Goal: Information Seeking & Learning: Check status

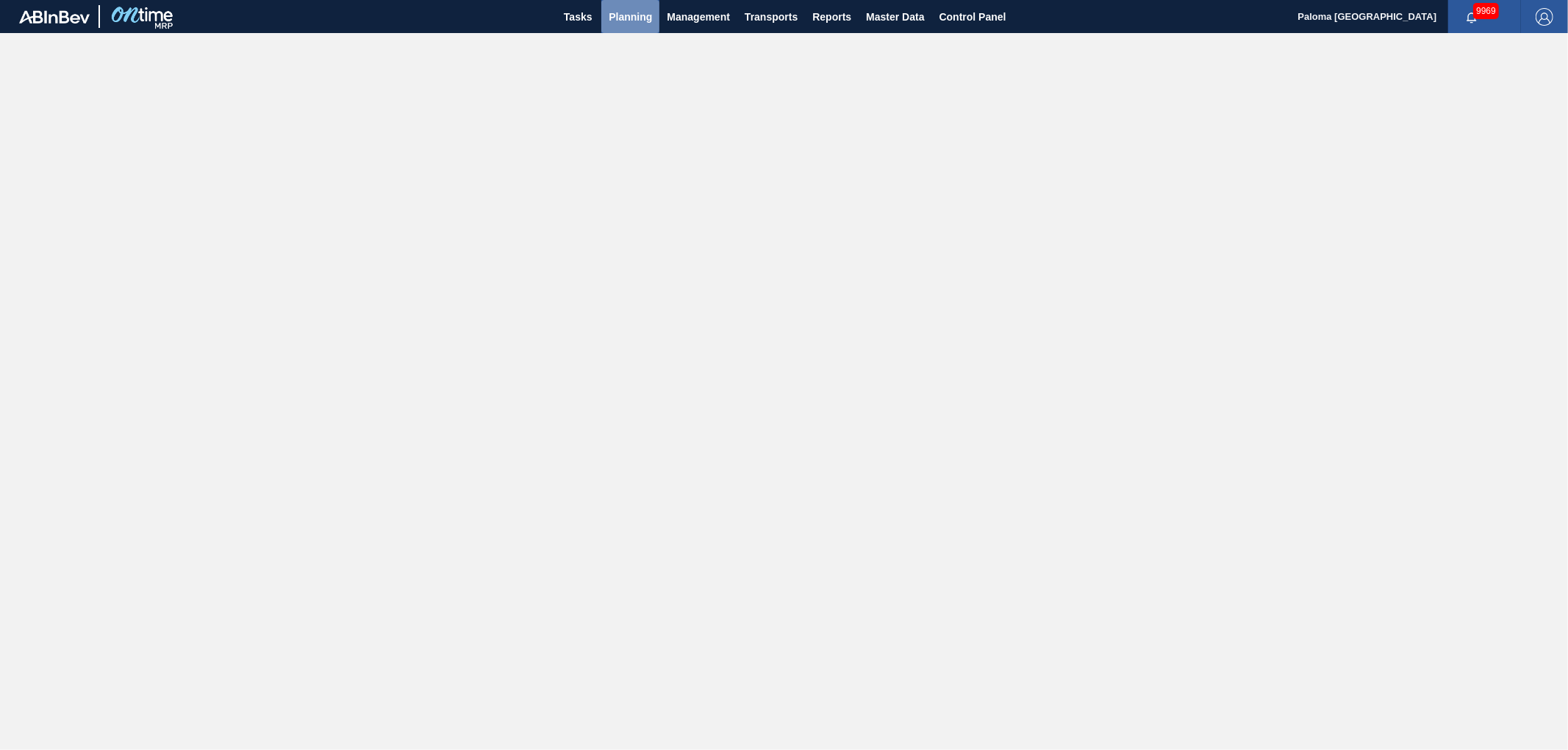
click at [636, 17] on span "Planning" at bounding box center [630, 16] width 43 height 17
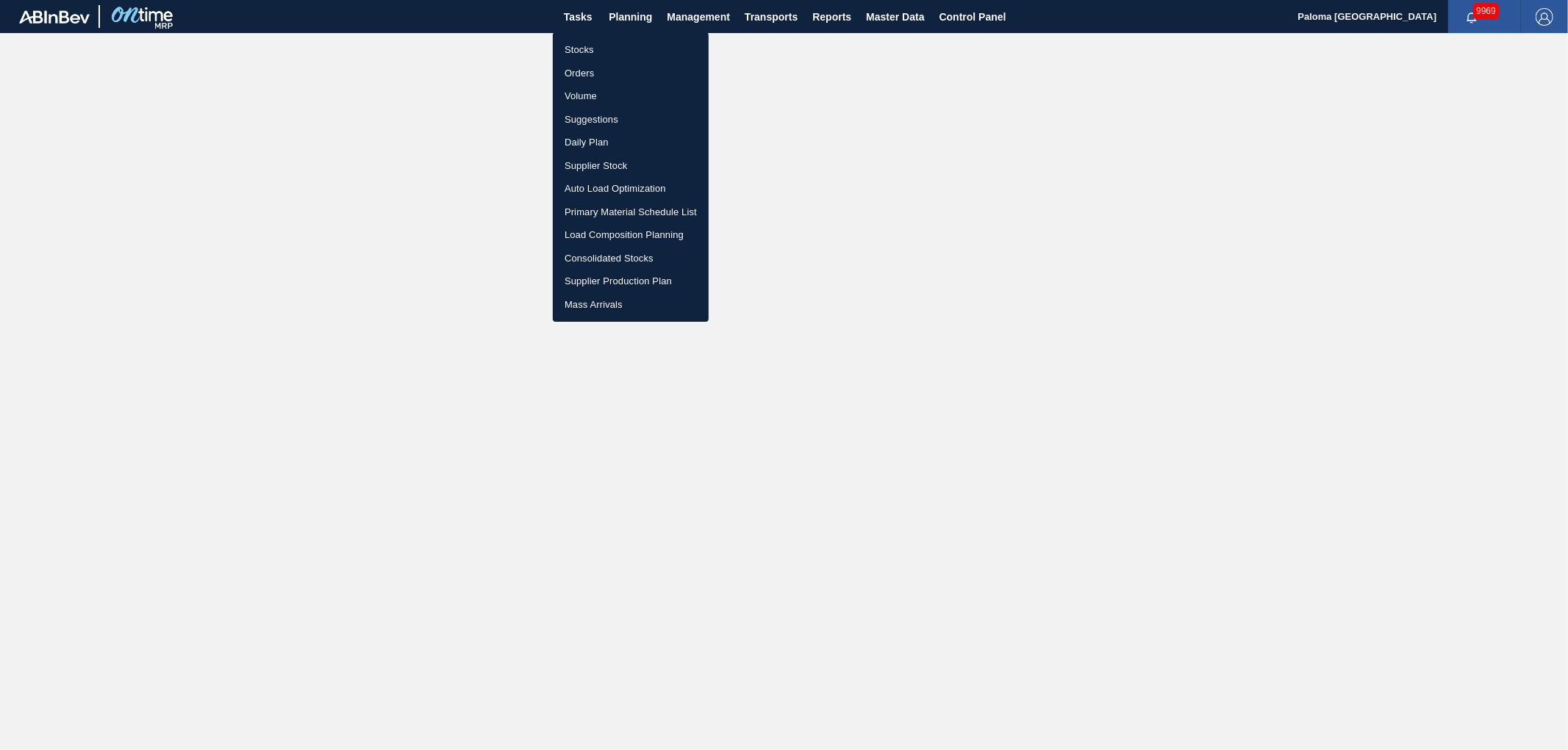
click at [593, 78] on li "Orders" at bounding box center [630, 73] width 156 height 24
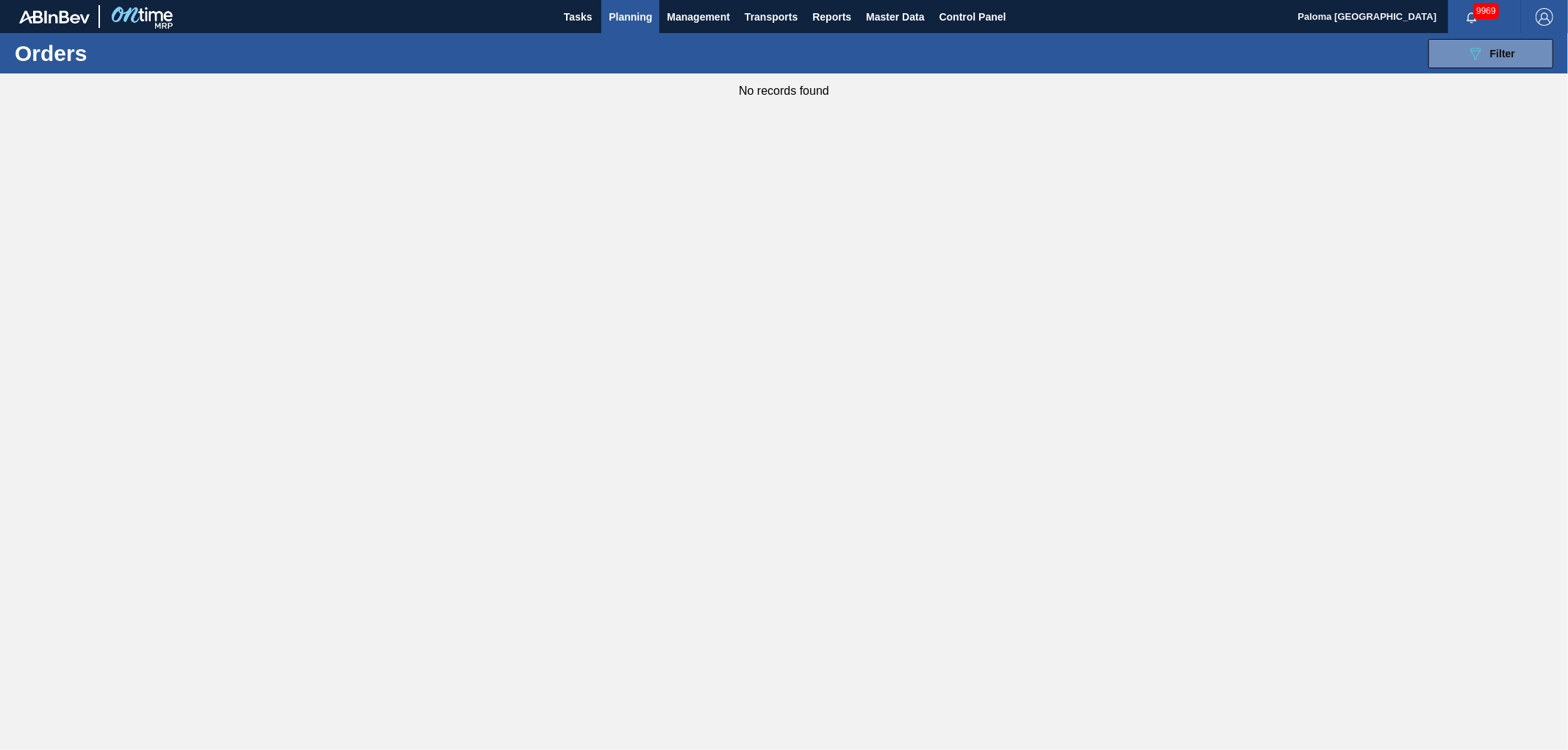
click at [1473, 69] on div "089F7B8B-B2A5-4AFE-B5C0-19BA573D28AC Filter Portal Order Code WMS Transaction I…" at bounding box center [900, 53] width 1323 height 44
click at [1479, 59] on icon "089F7B8B-B2A5-4AFE-B5C0-19BA573D28AC" at bounding box center [1474, 53] width 17 height 17
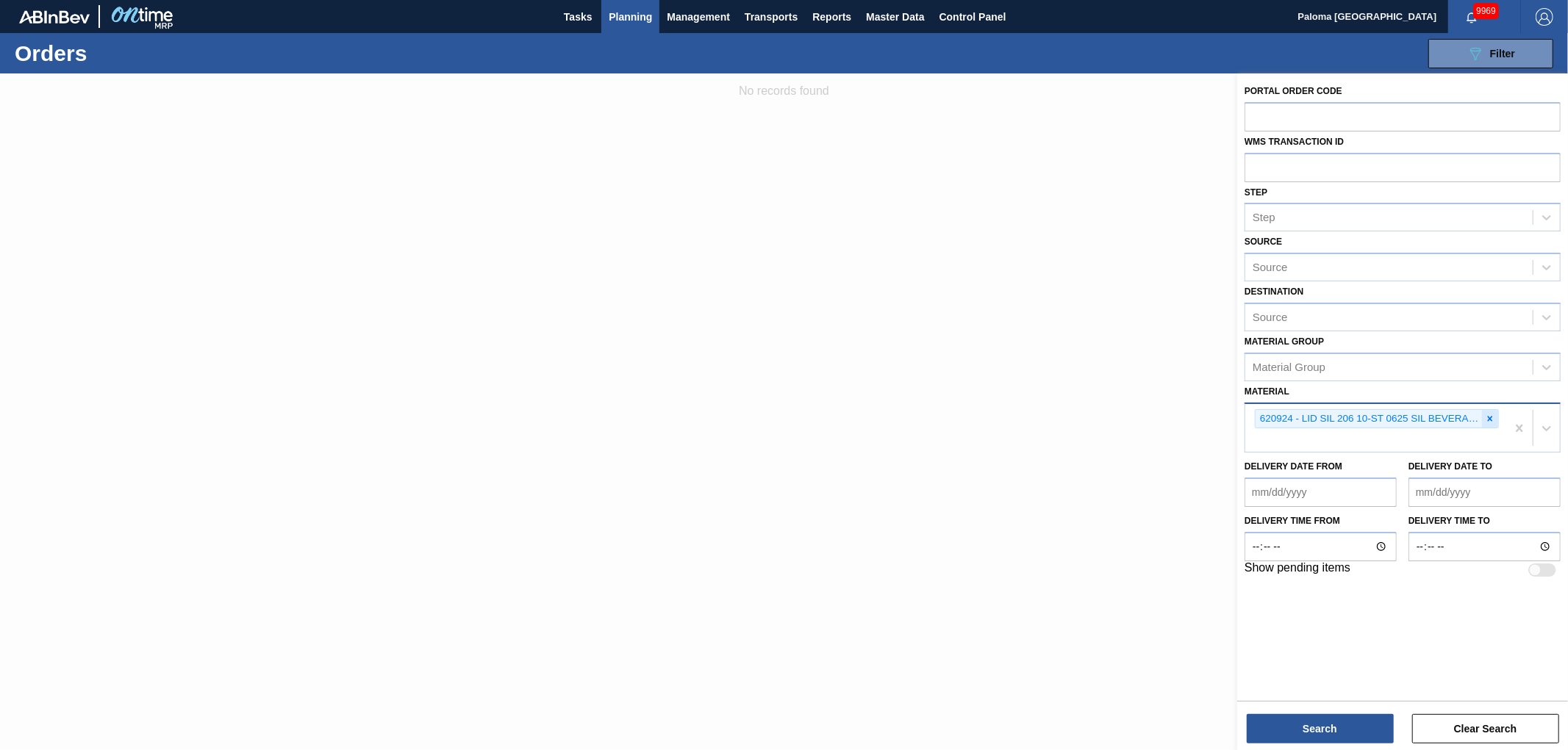
click at [1489, 416] on icon at bounding box center [1490, 418] width 5 height 5
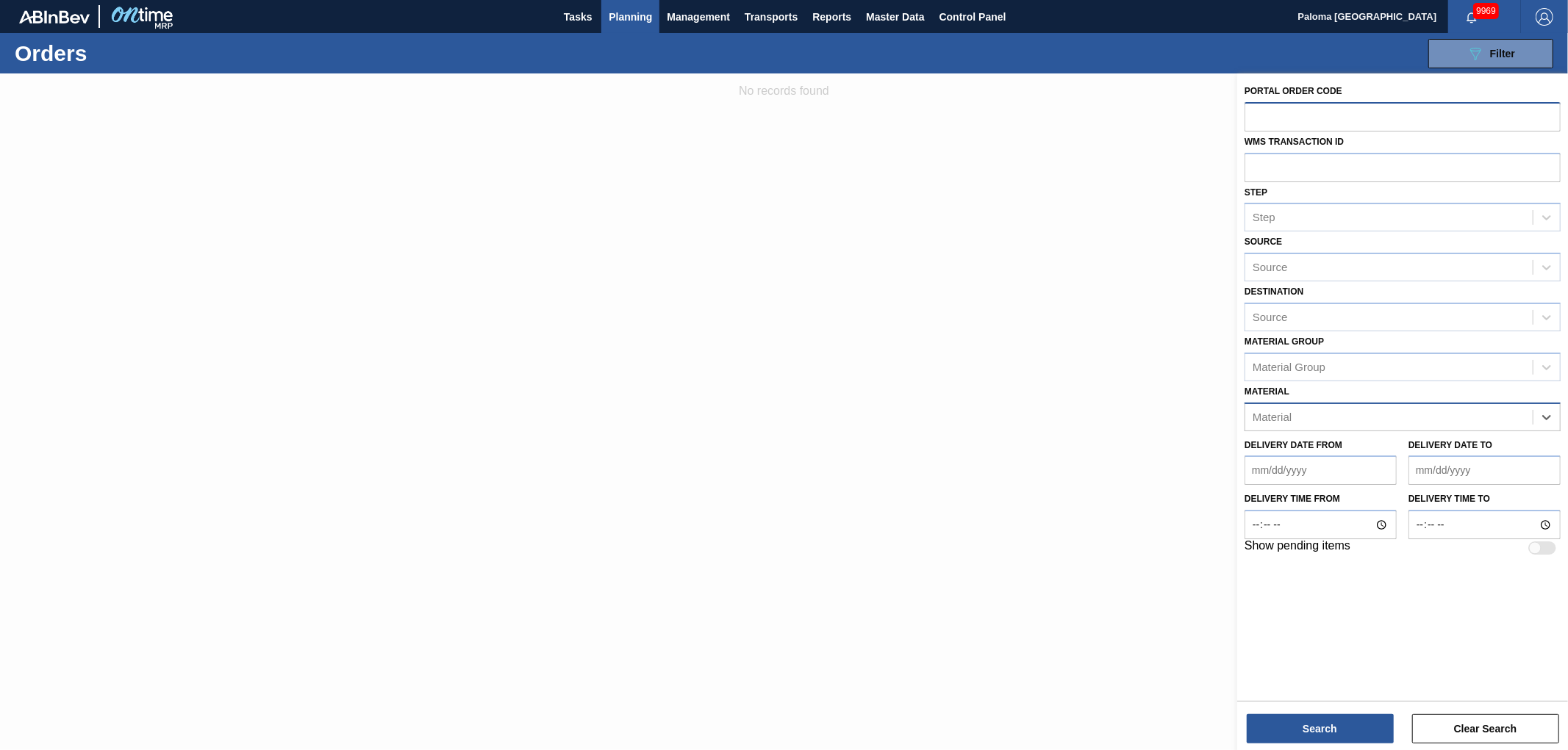
click at [1275, 111] on input "text" at bounding box center [1402, 115] width 316 height 28
paste input "615349"
type input "615349"
click at [1339, 737] on button "Search" at bounding box center [1320, 729] width 147 height 30
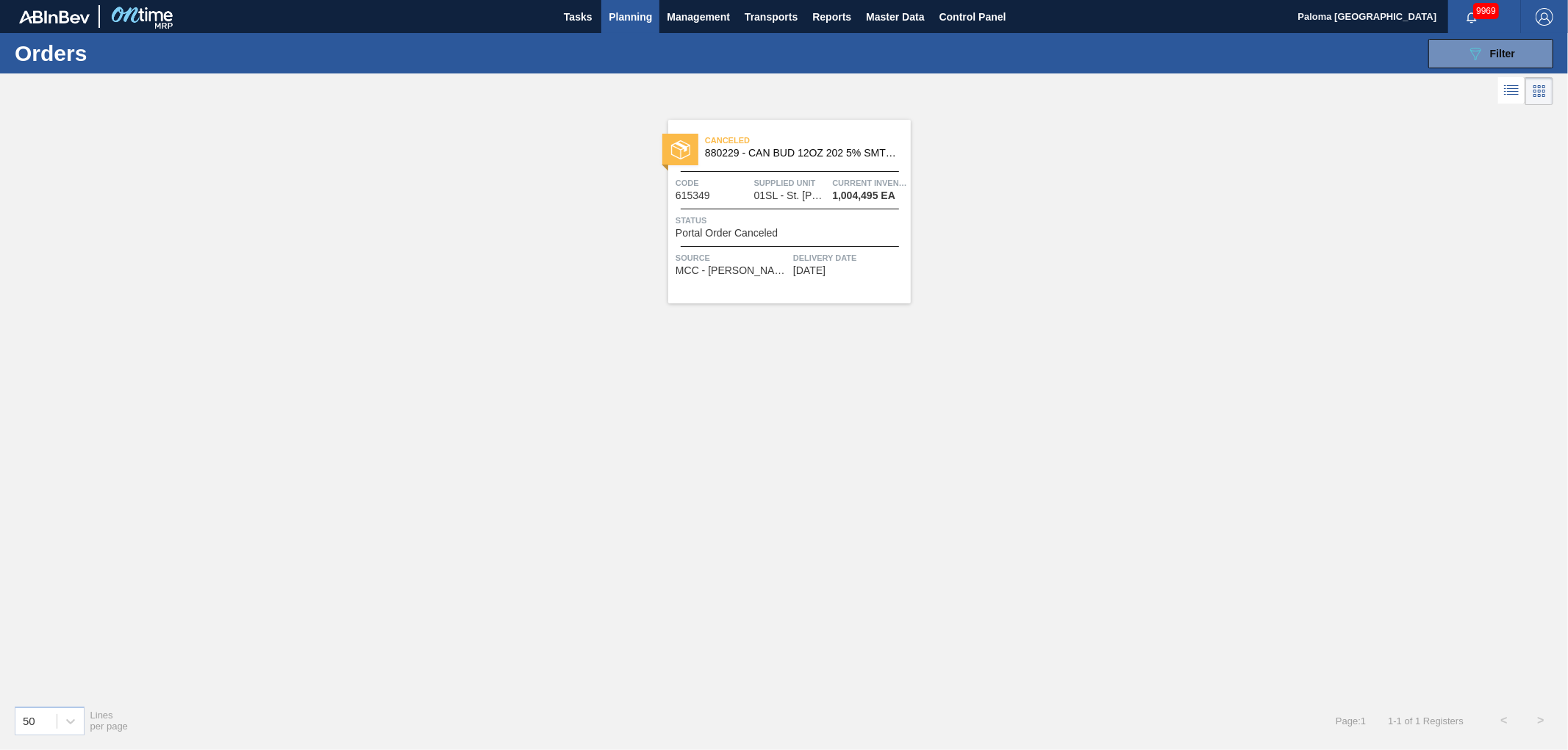
click at [841, 240] on div "Canceled 880229 - CAN BUD 12OZ 202 5% SMTH 0922 6PACK BEER Code 615349 Supplied…" at bounding box center [789, 212] width 242 height 184
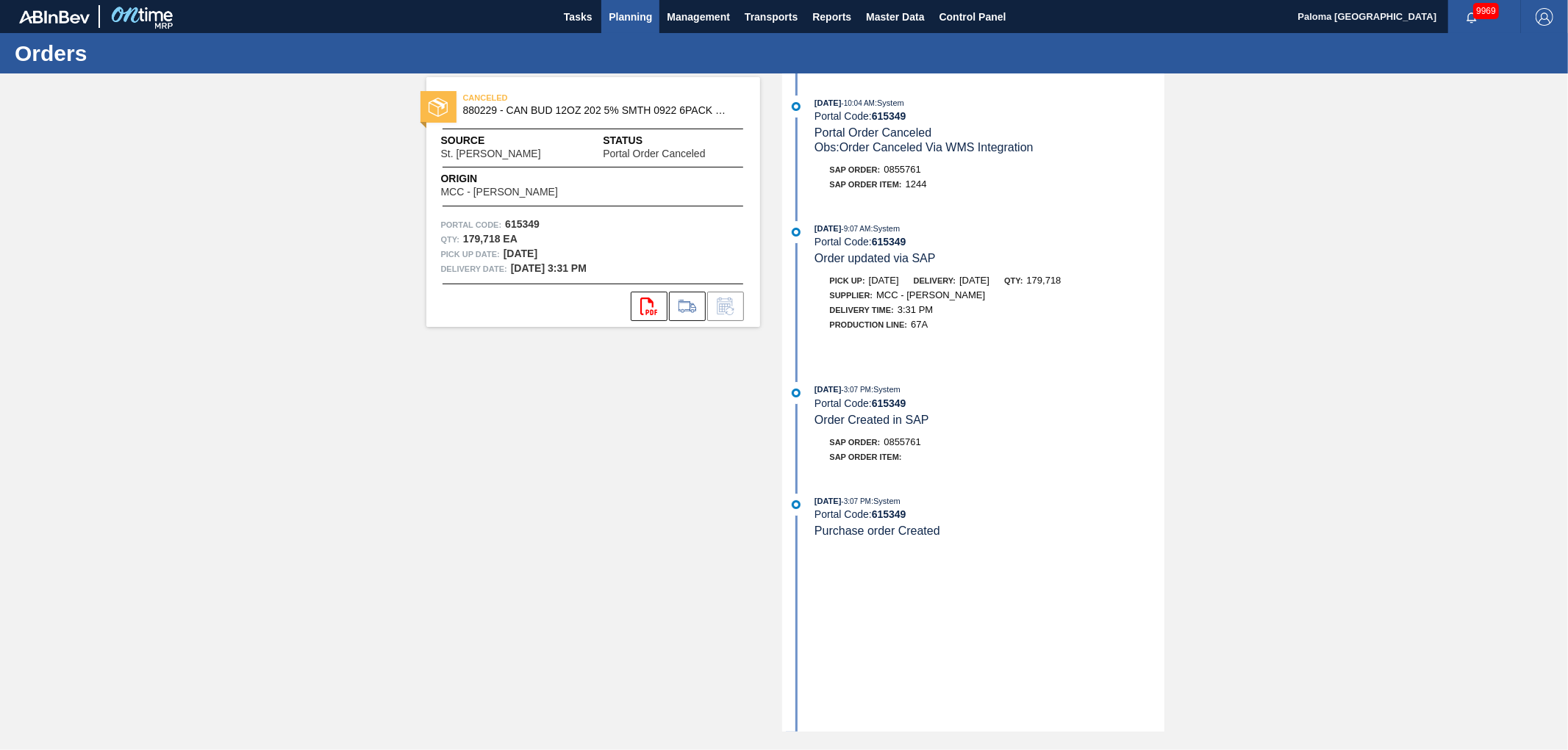
click at [622, 12] on span "Planning" at bounding box center [630, 16] width 43 height 17
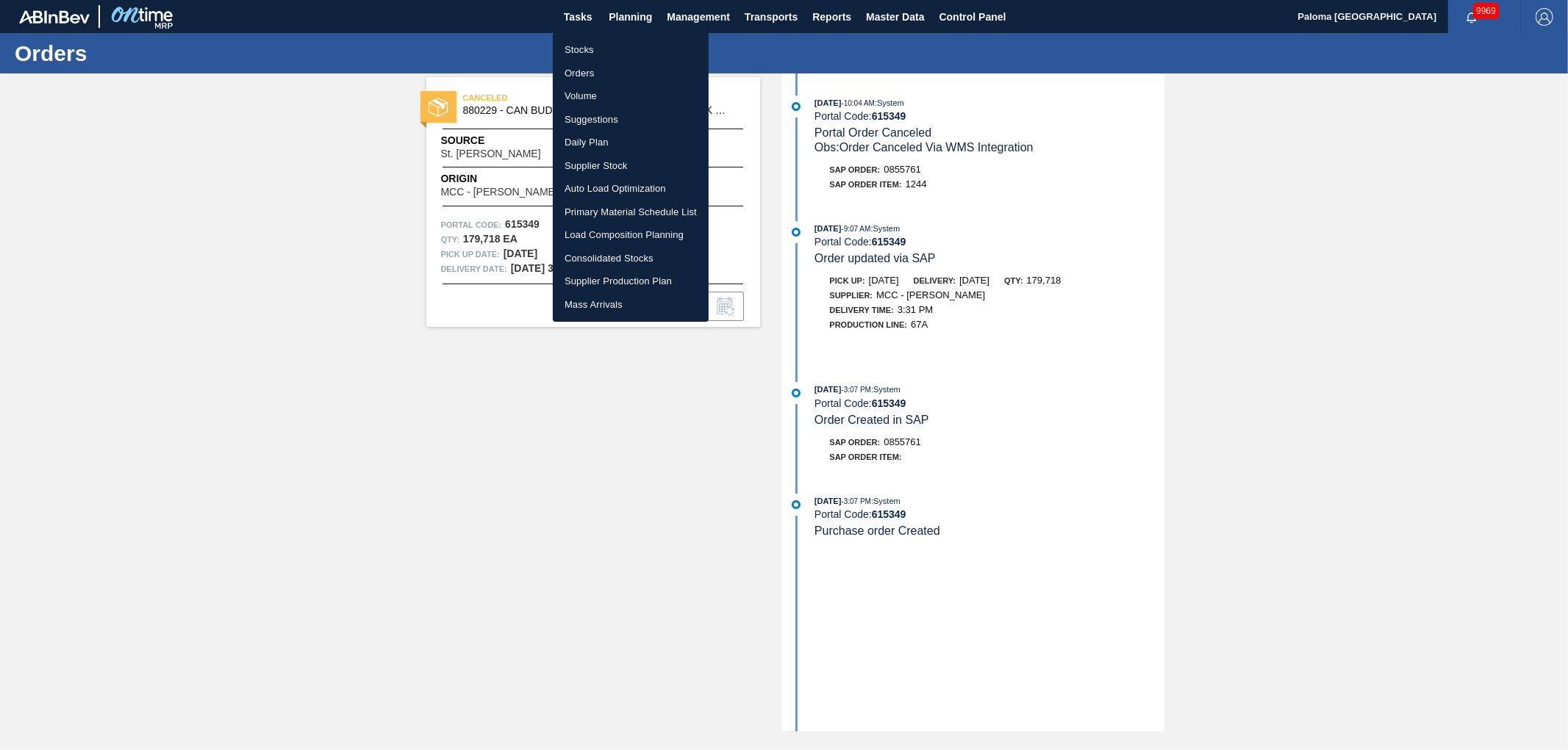
click at [596, 69] on li "Orders" at bounding box center [630, 73] width 156 height 24
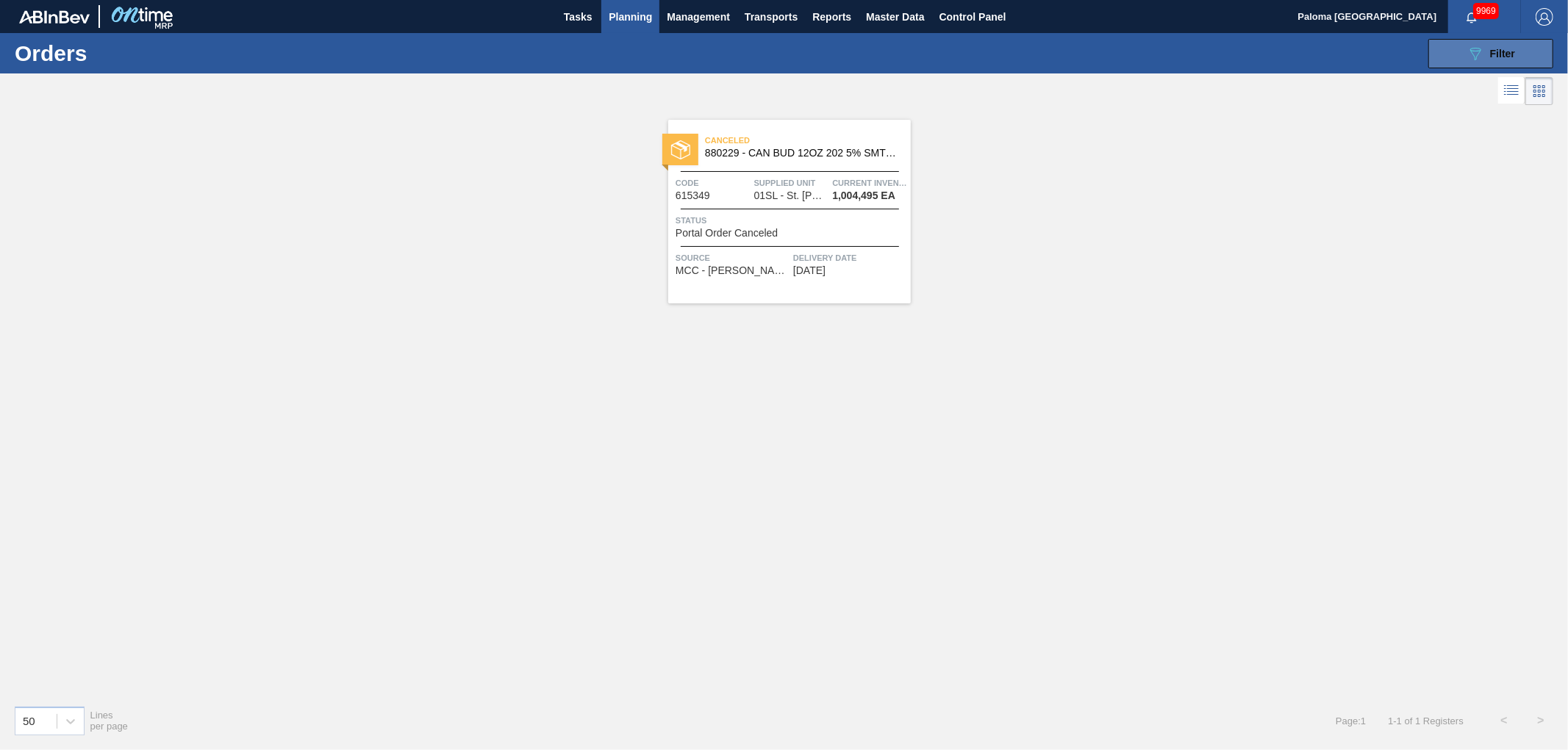
click at [1492, 63] on button "089F7B8B-B2A5-4AFE-B5C0-19BA573D28AC Filter" at bounding box center [1490, 53] width 125 height 30
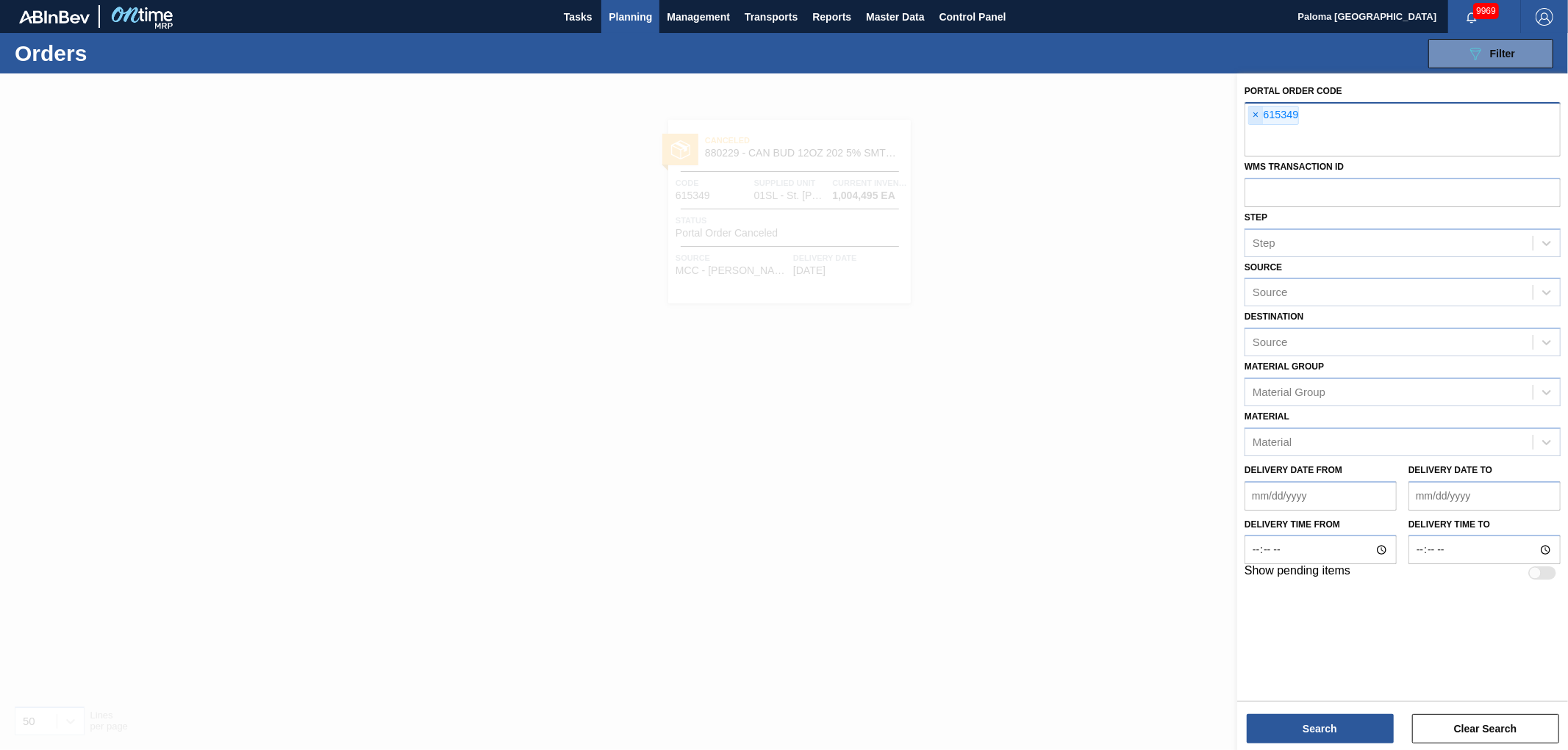
click at [1260, 113] on span "×" at bounding box center [1256, 115] width 14 height 17
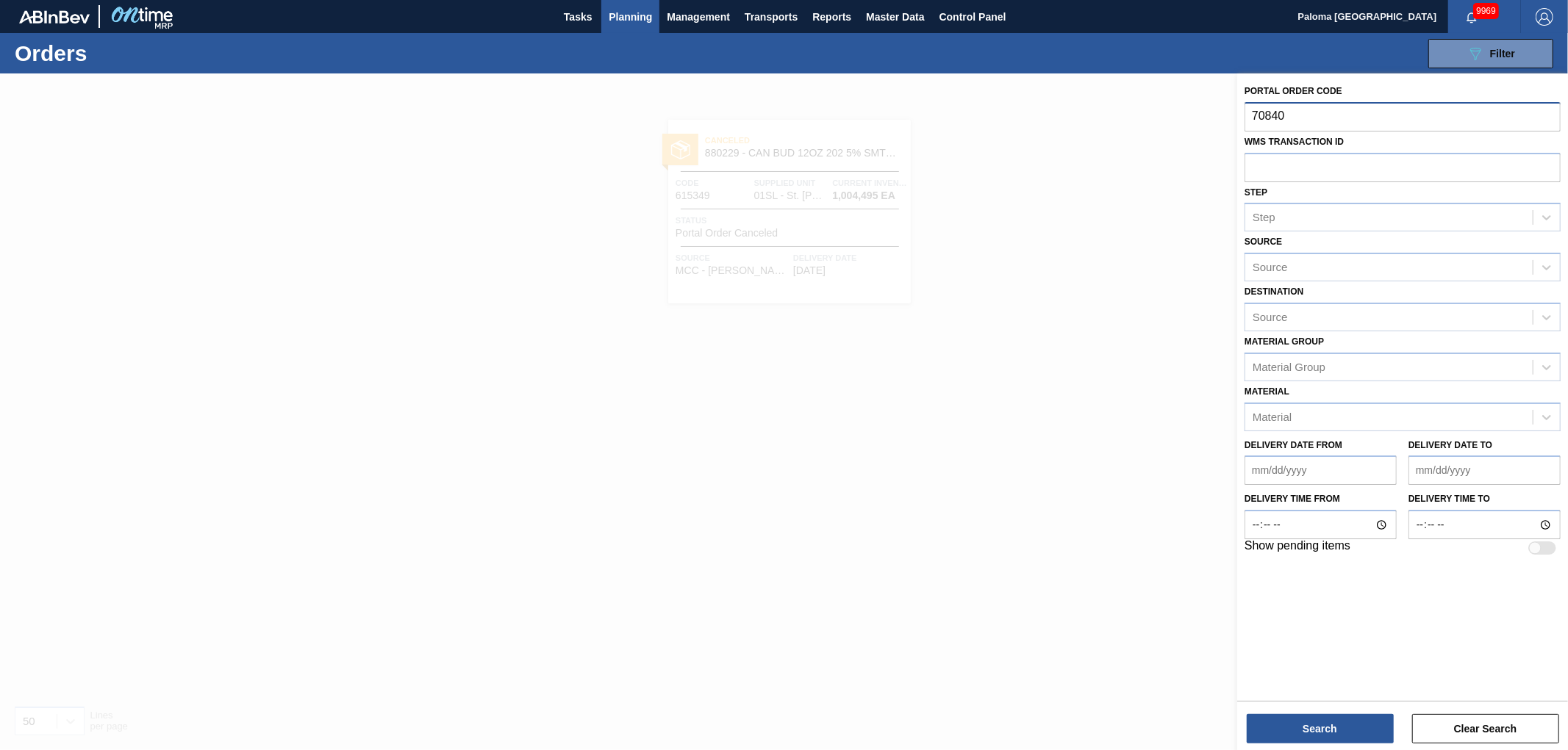
type input "708407"
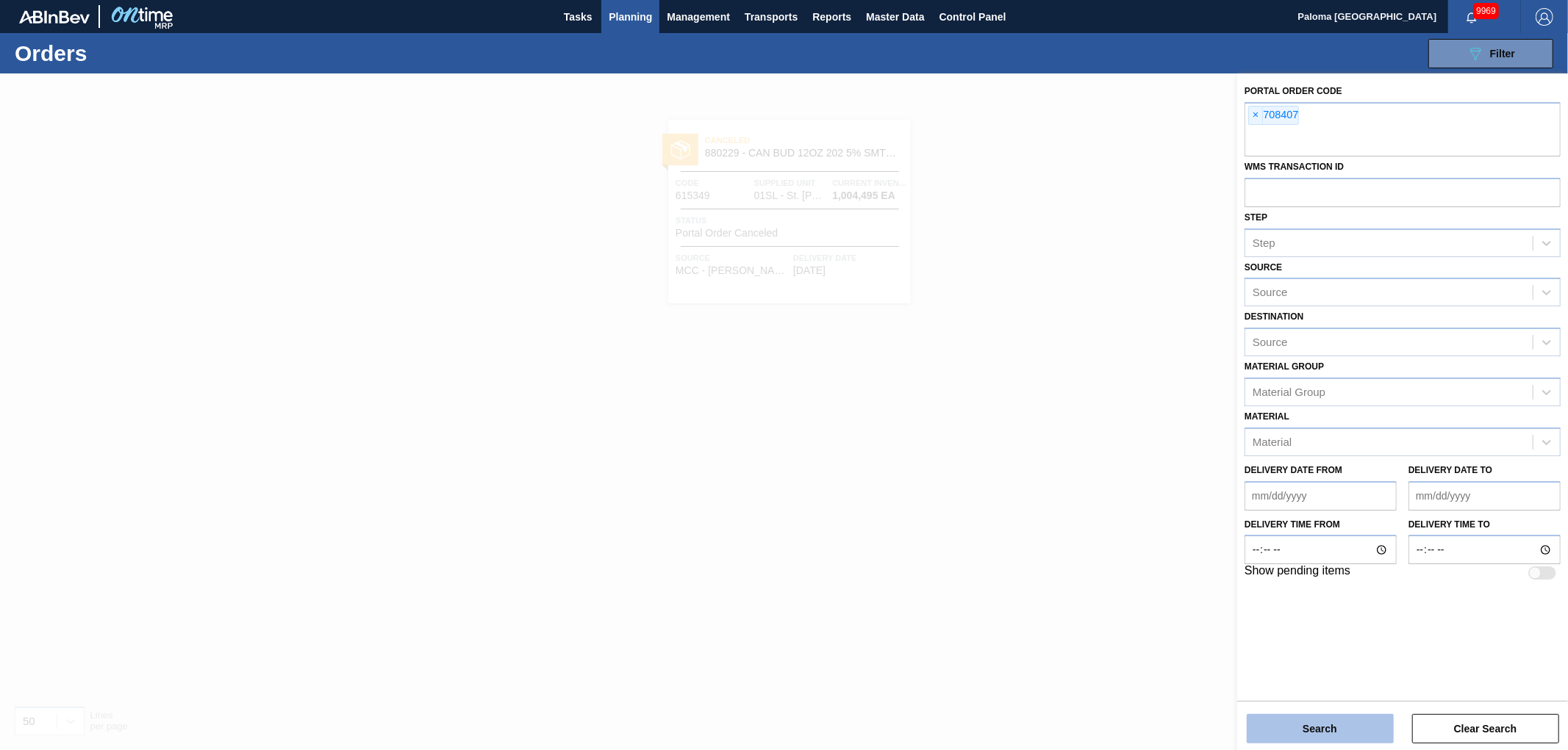
click at [1313, 732] on button "Search" at bounding box center [1320, 729] width 147 height 30
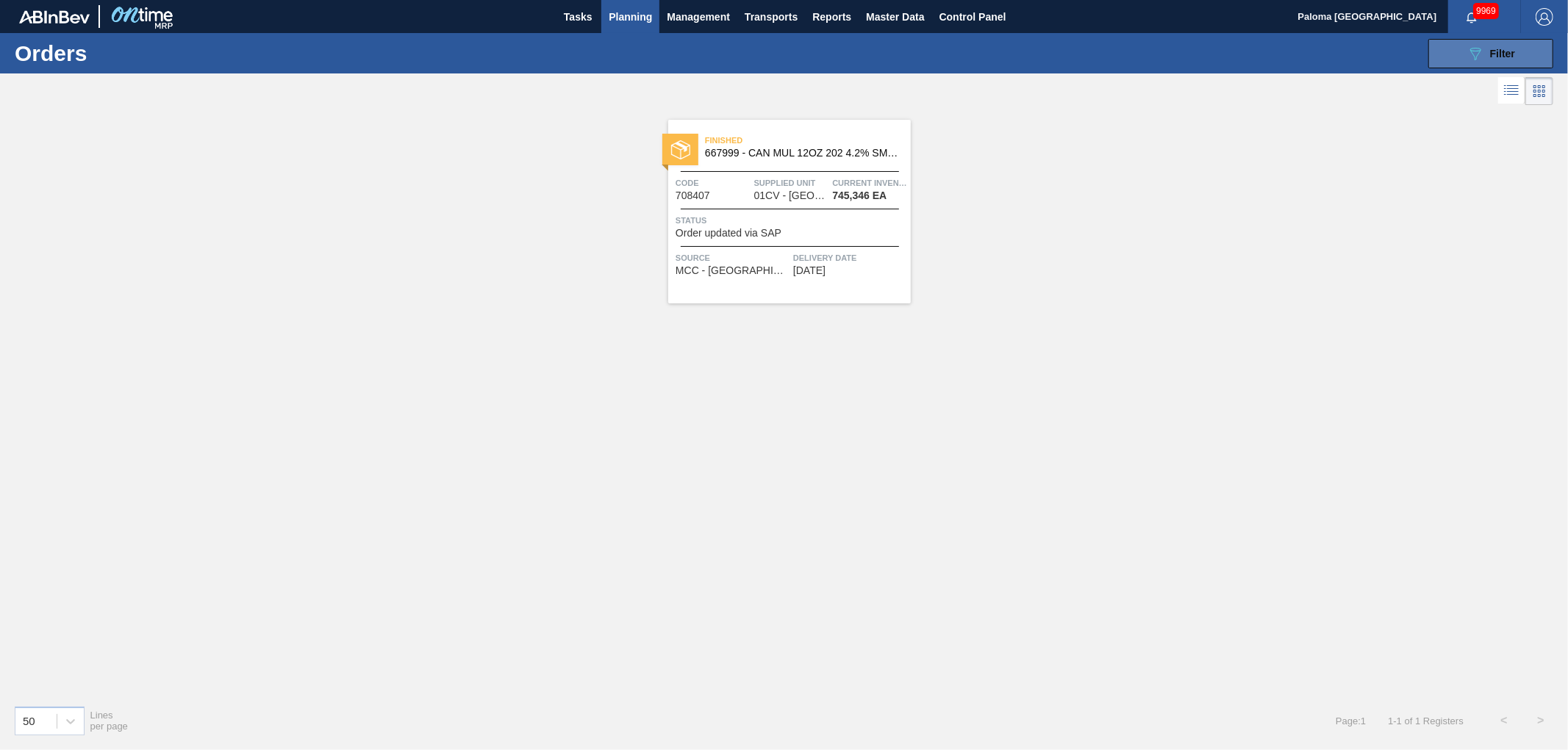
click at [1494, 53] on span "Filter" at bounding box center [1502, 53] width 25 height 11
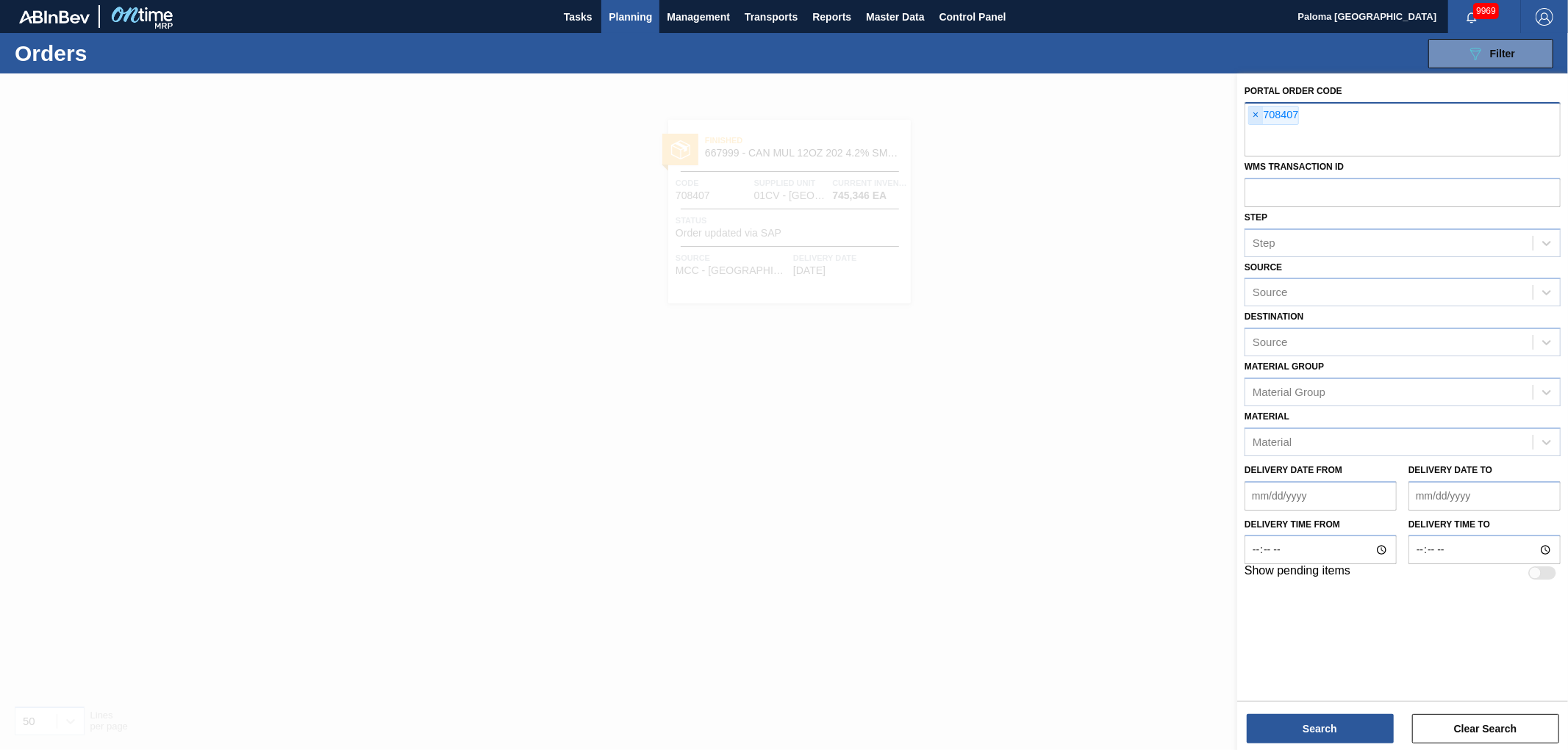
click at [1255, 113] on span "×" at bounding box center [1256, 115] width 14 height 17
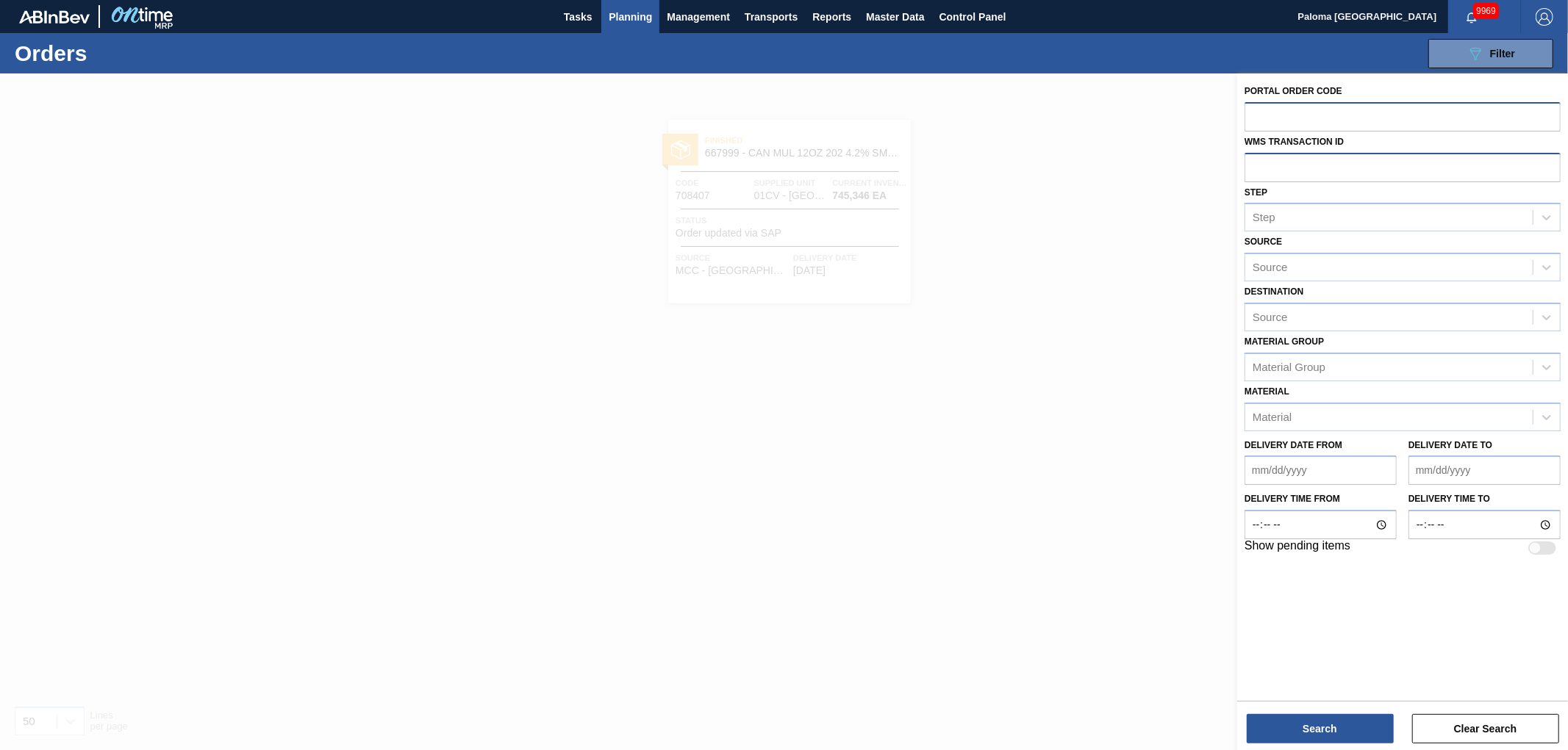
click at [1278, 168] on input "text" at bounding box center [1402, 166] width 316 height 28
type input "708407"
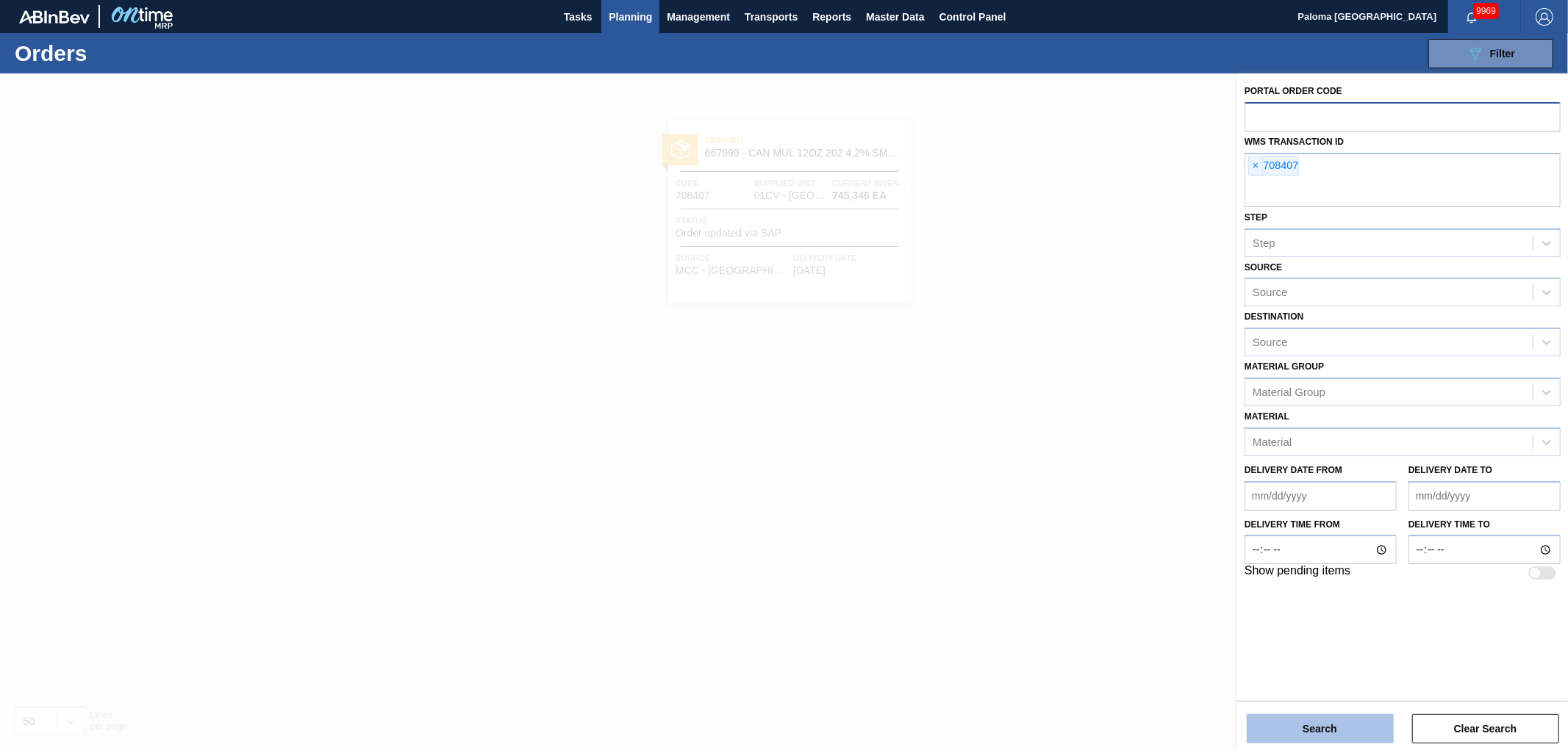
click at [1364, 731] on button "Search" at bounding box center [1320, 729] width 147 height 30
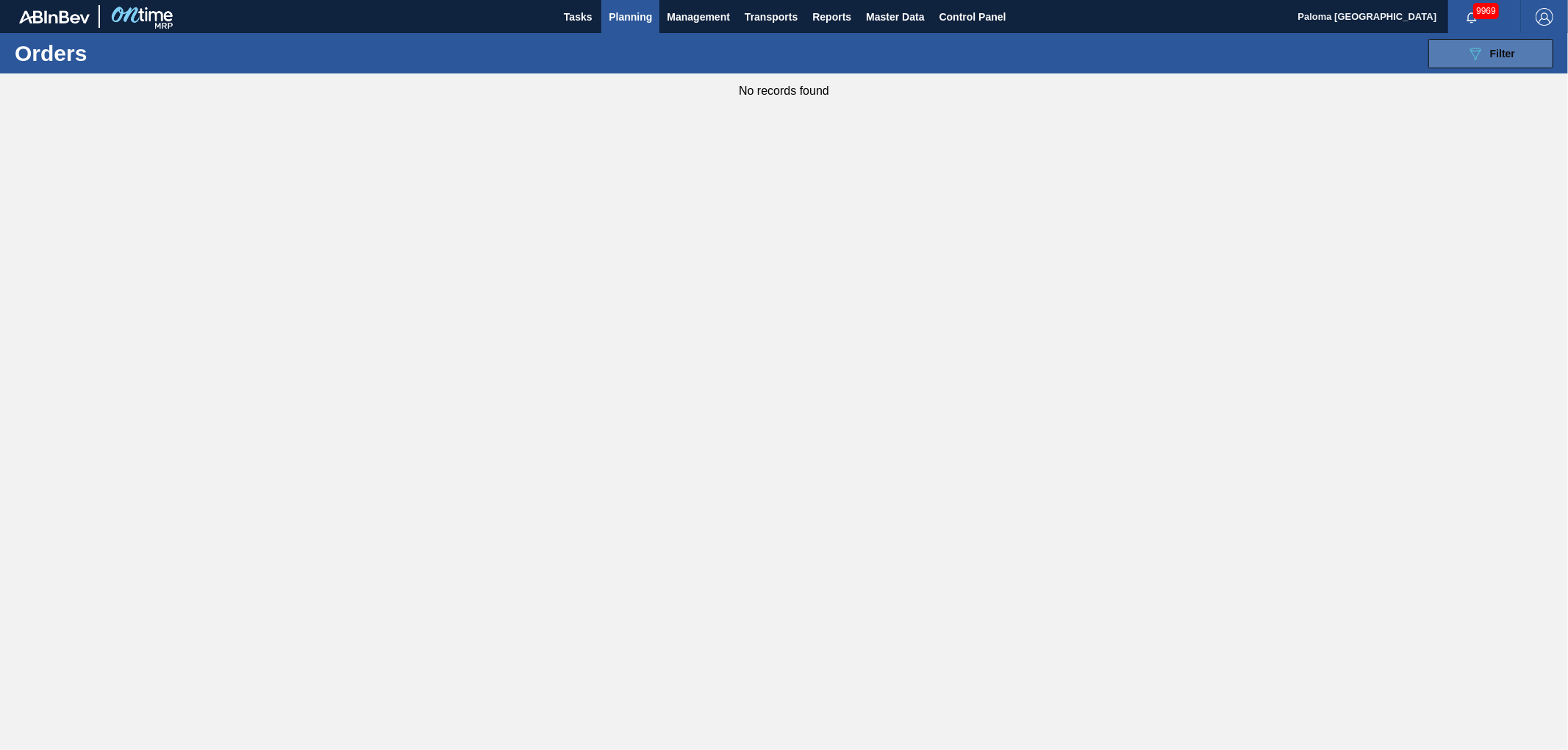
click at [1441, 59] on button "089F7B8B-B2A5-4AFE-B5C0-19BA573D28AC Filter" at bounding box center [1490, 53] width 125 height 30
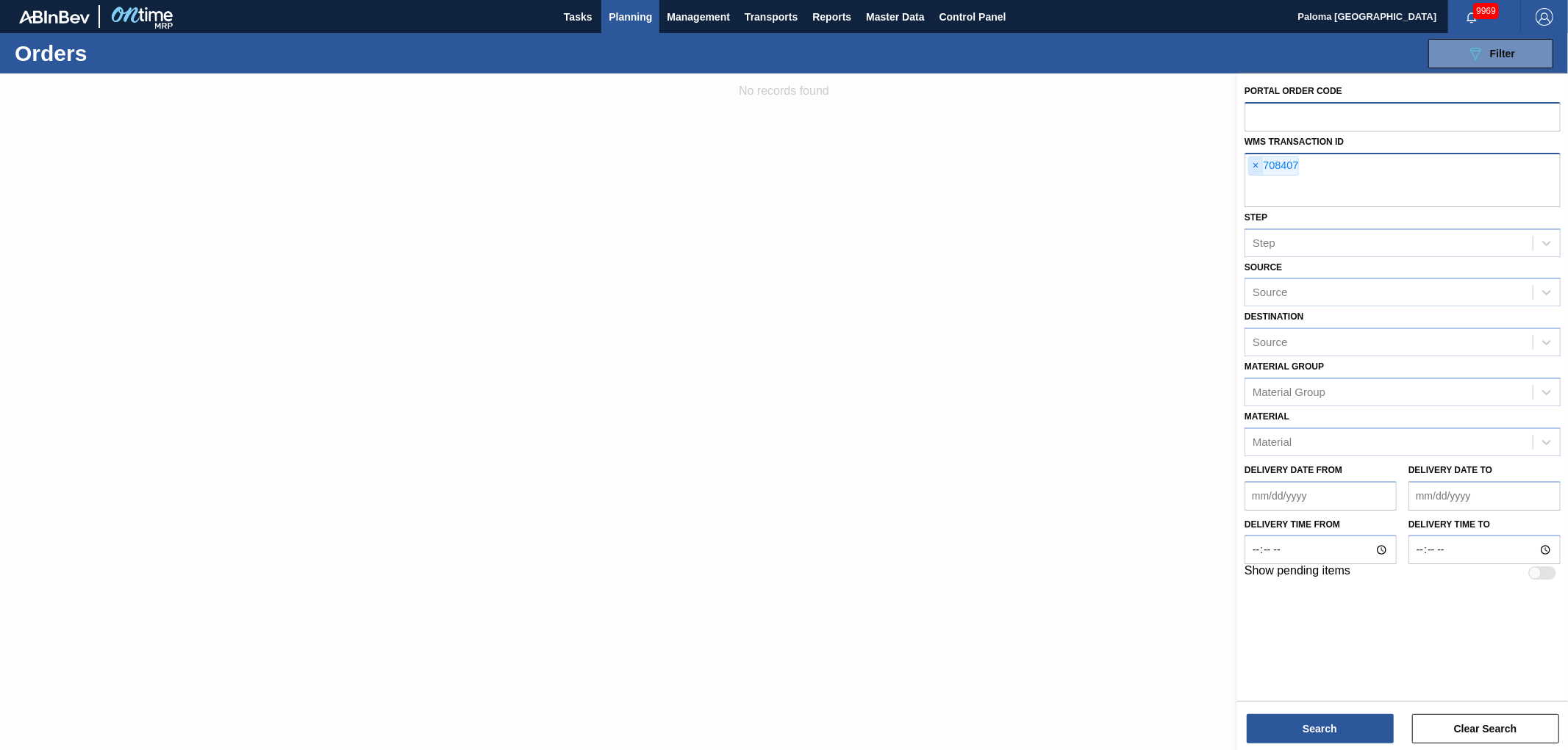
click at [1255, 165] on span "×" at bounding box center [1256, 166] width 14 height 17
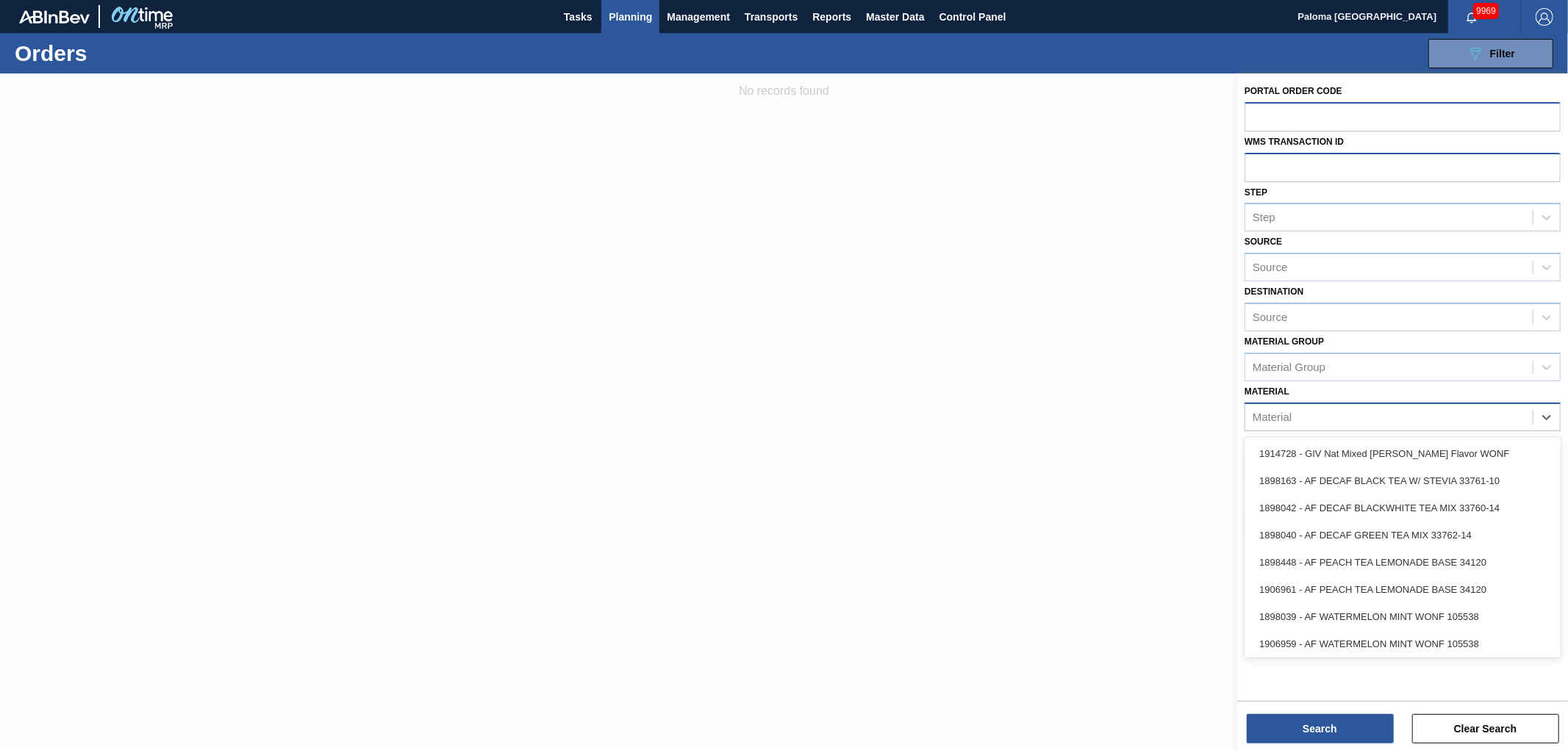
click at [1343, 411] on div "Material" at bounding box center [1389, 417] width 287 height 21
type input "5"
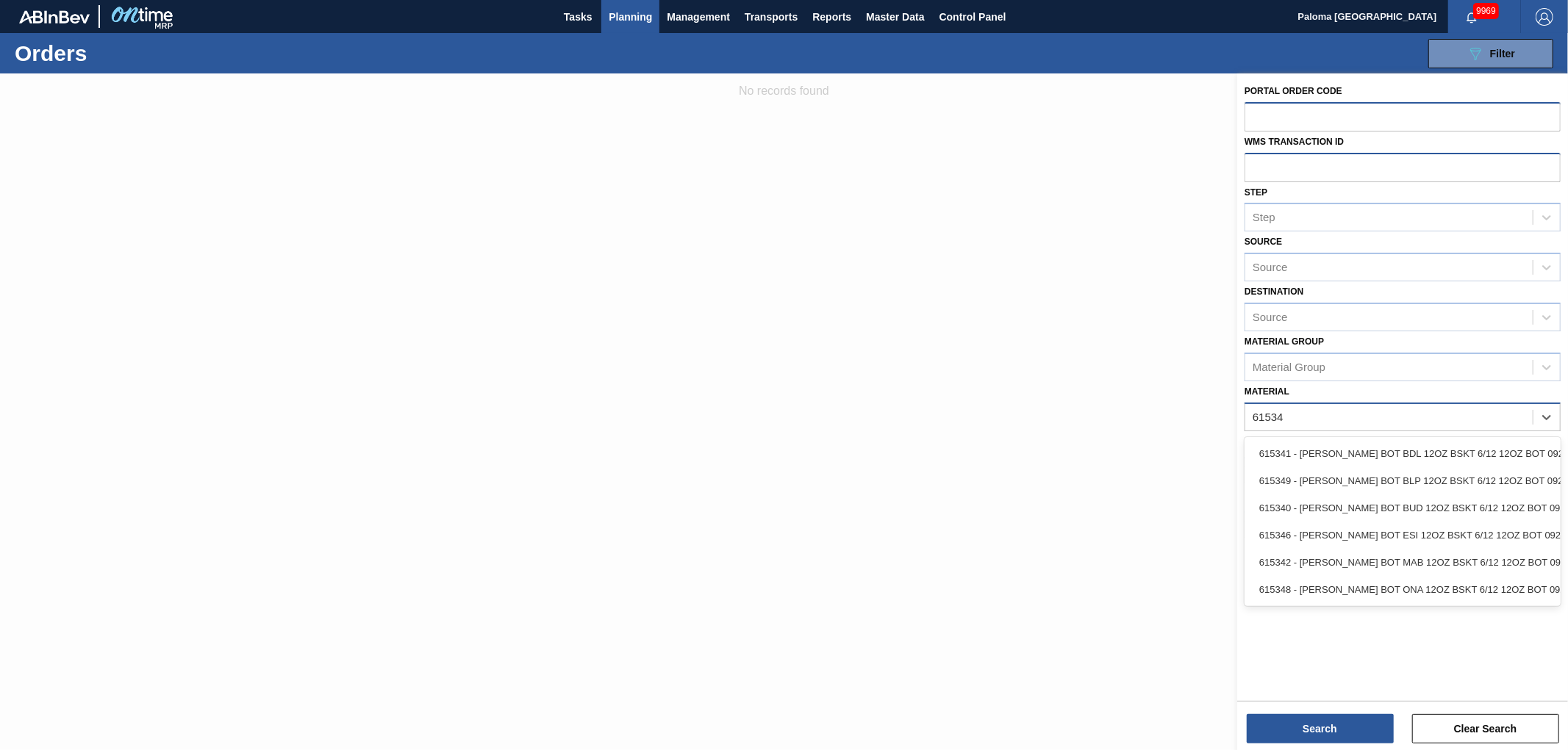
type input "615349"
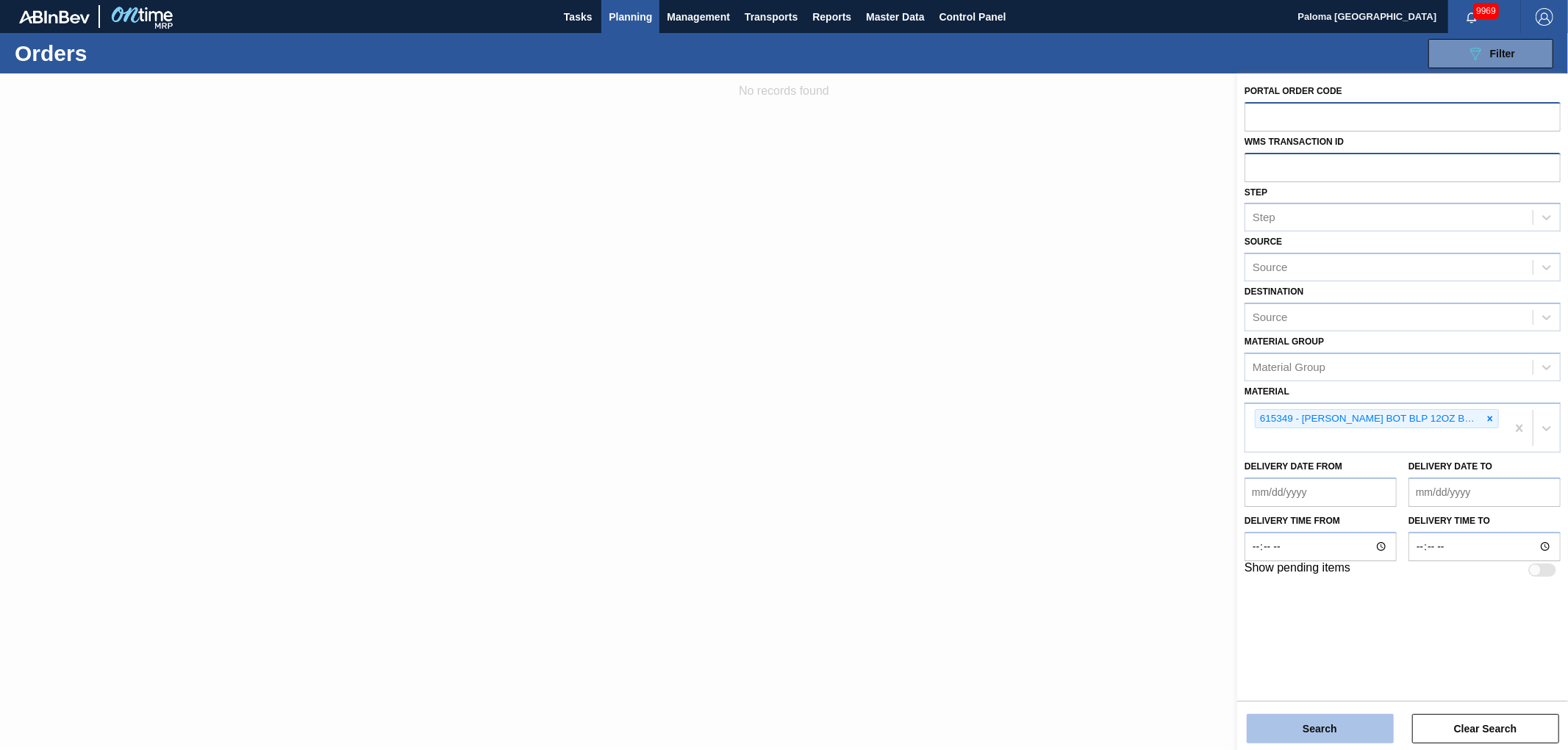
click at [1328, 736] on button "Search" at bounding box center [1320, 729] width 147 height 30
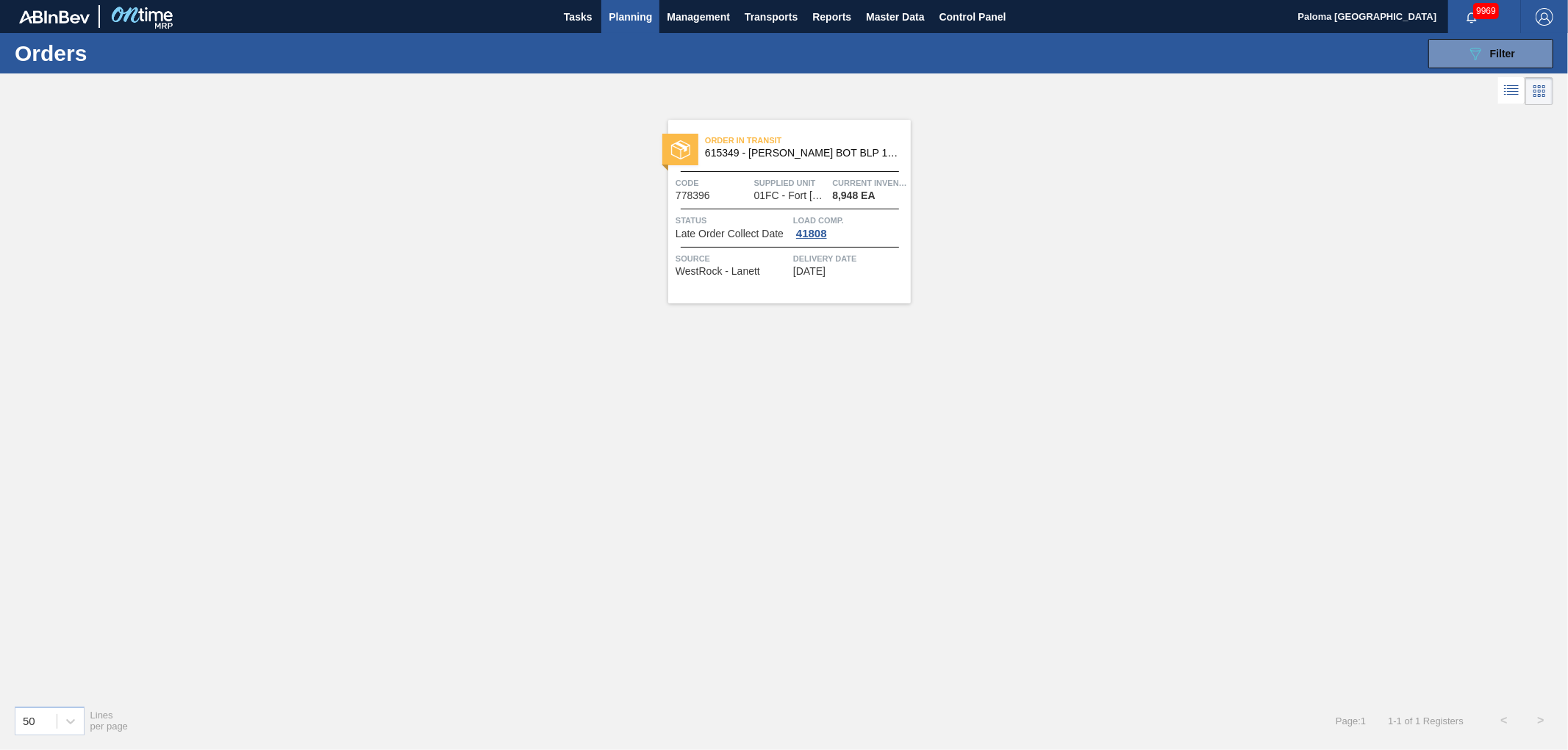
click at [772, 190] on span "01FC - Fort [PERSON_NAME] Brewery" at bounding box center [790, 196] width 73 height 11
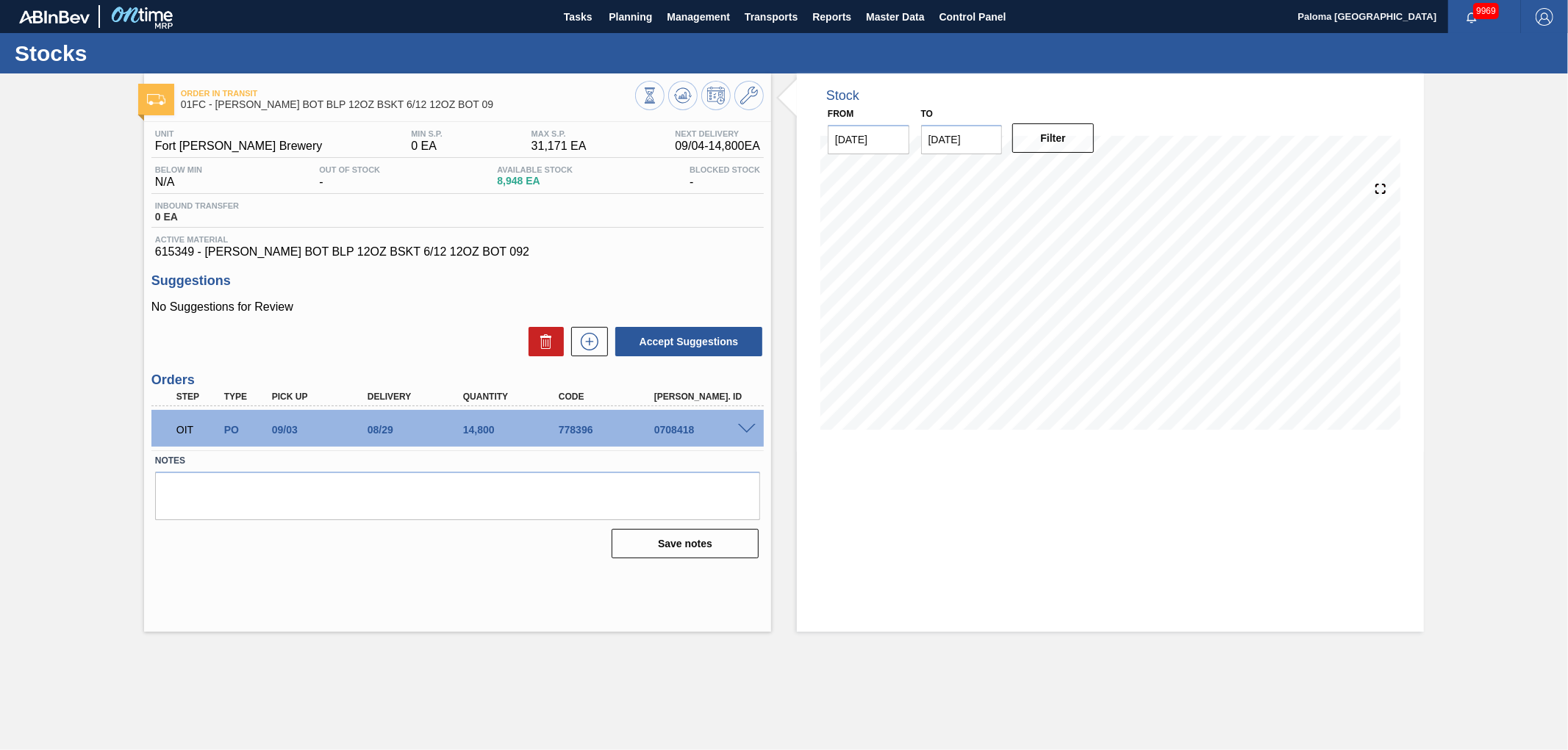
click at [750, 432] on span at bounding box center [746, 429] width 17 height 11
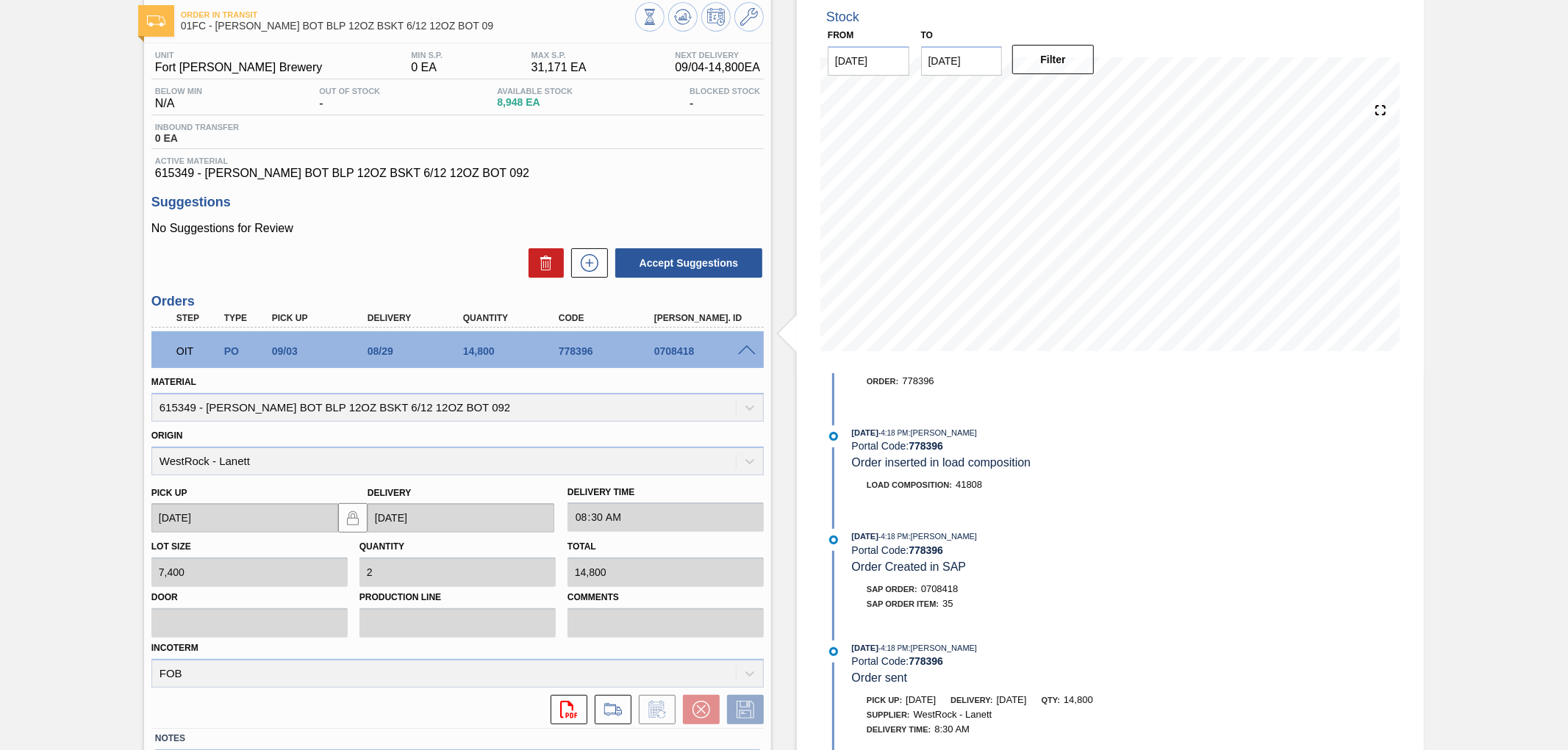
scroll to position [175, 0]
